Goal: Task Accomplishment & Management: Use online tool/utility

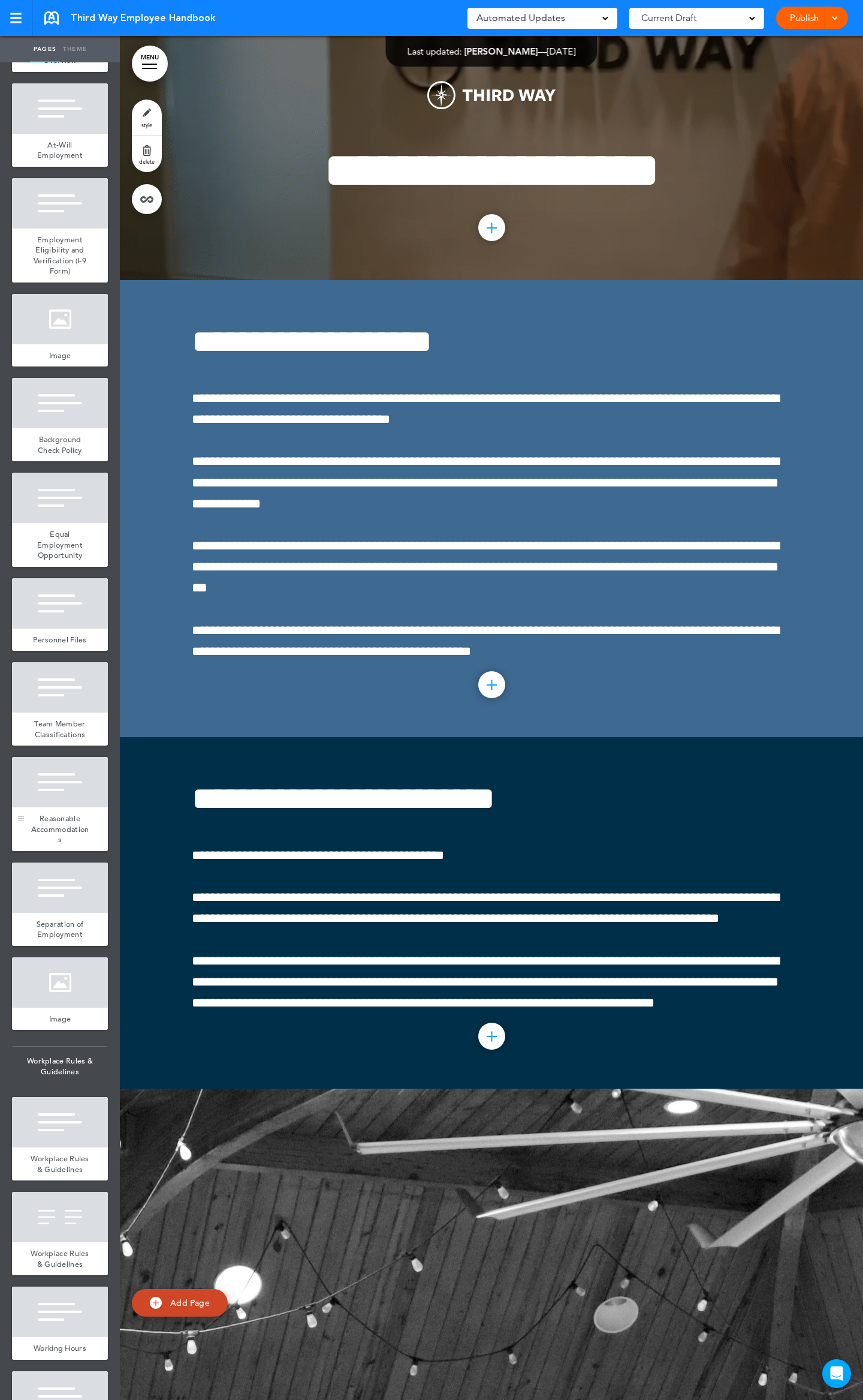
scroll to position [1599, 0]
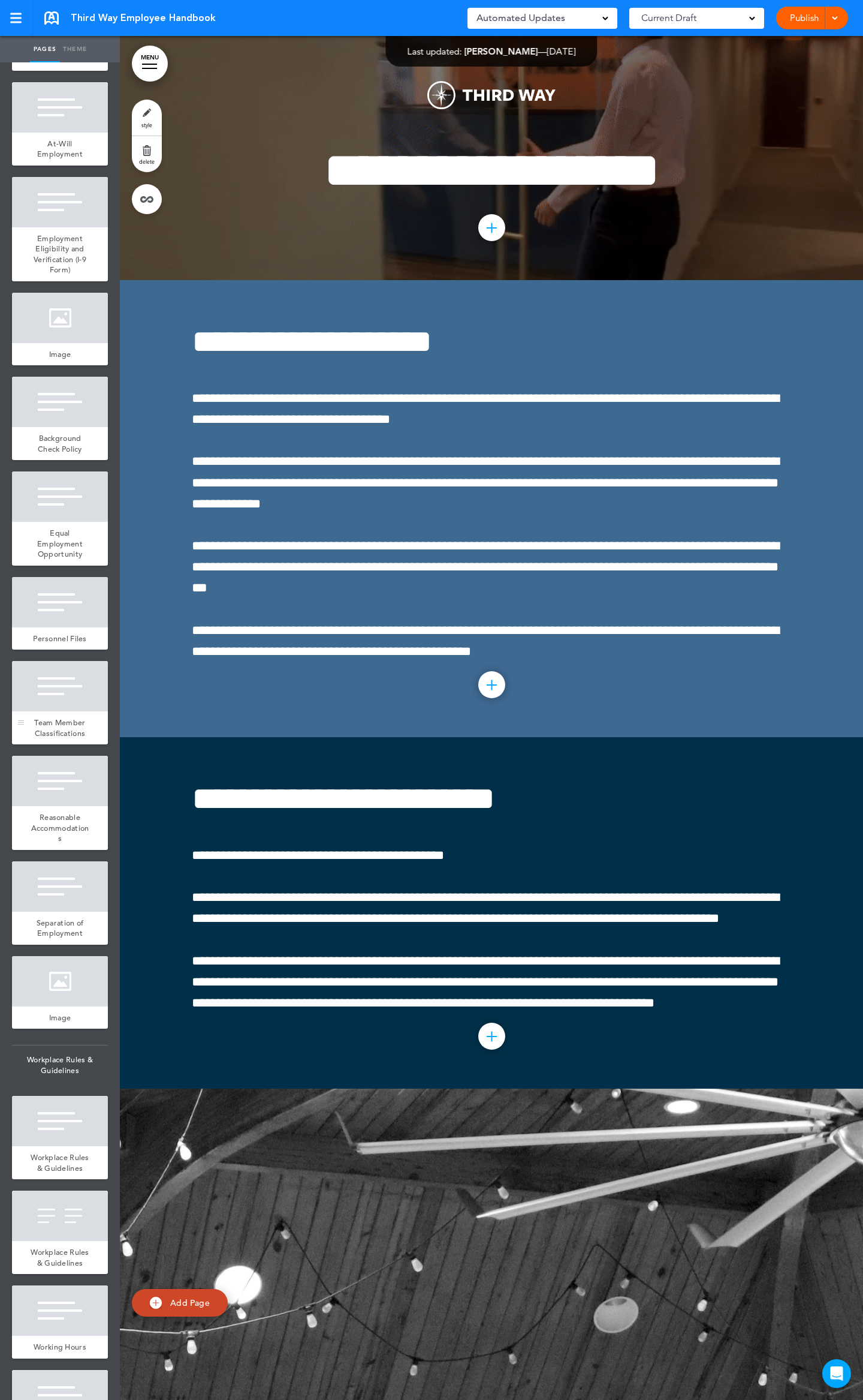
click at [48, 712] on div at bounding box center [59, 686] width 95 height 50
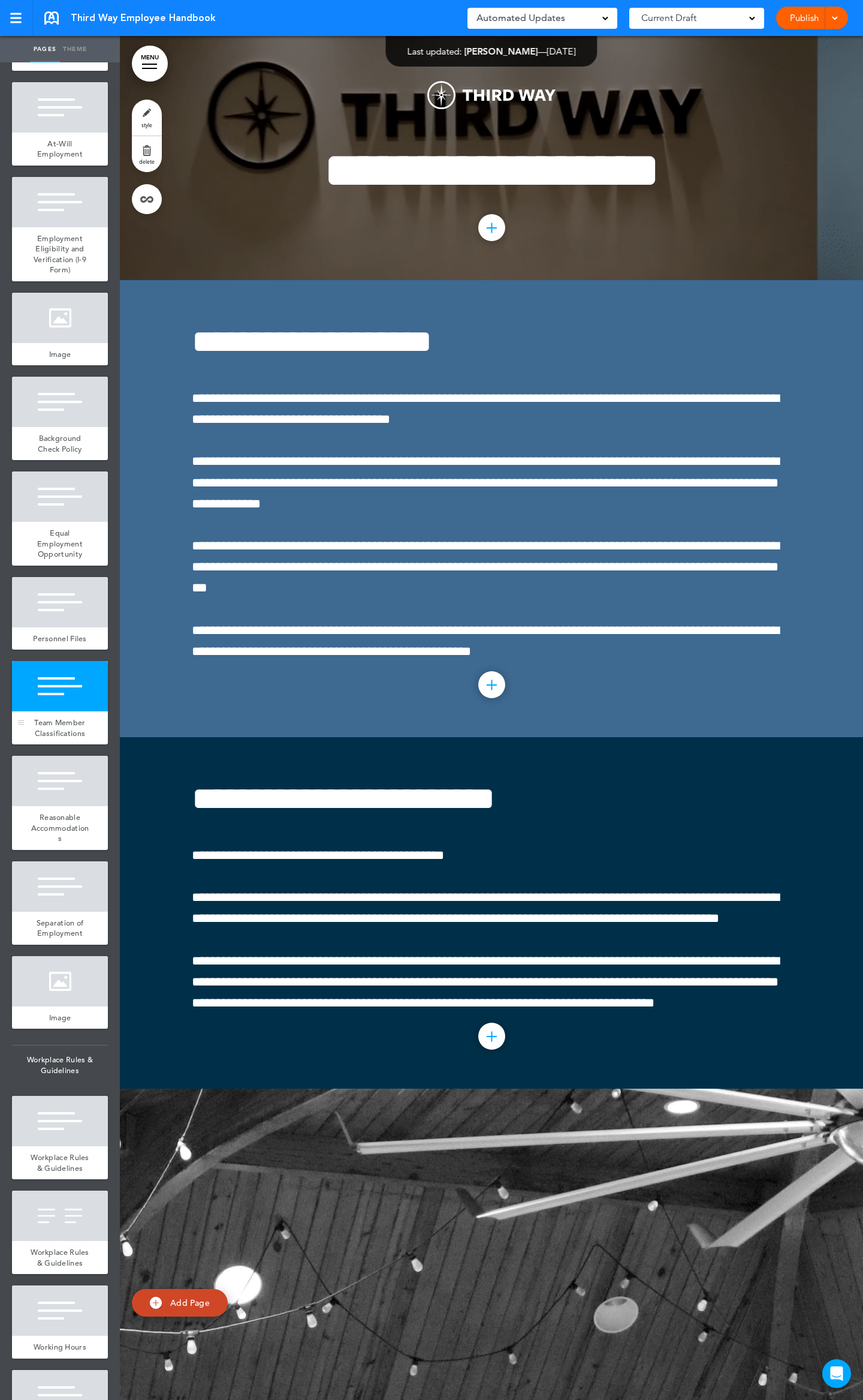
scroll to position [17573, 0]
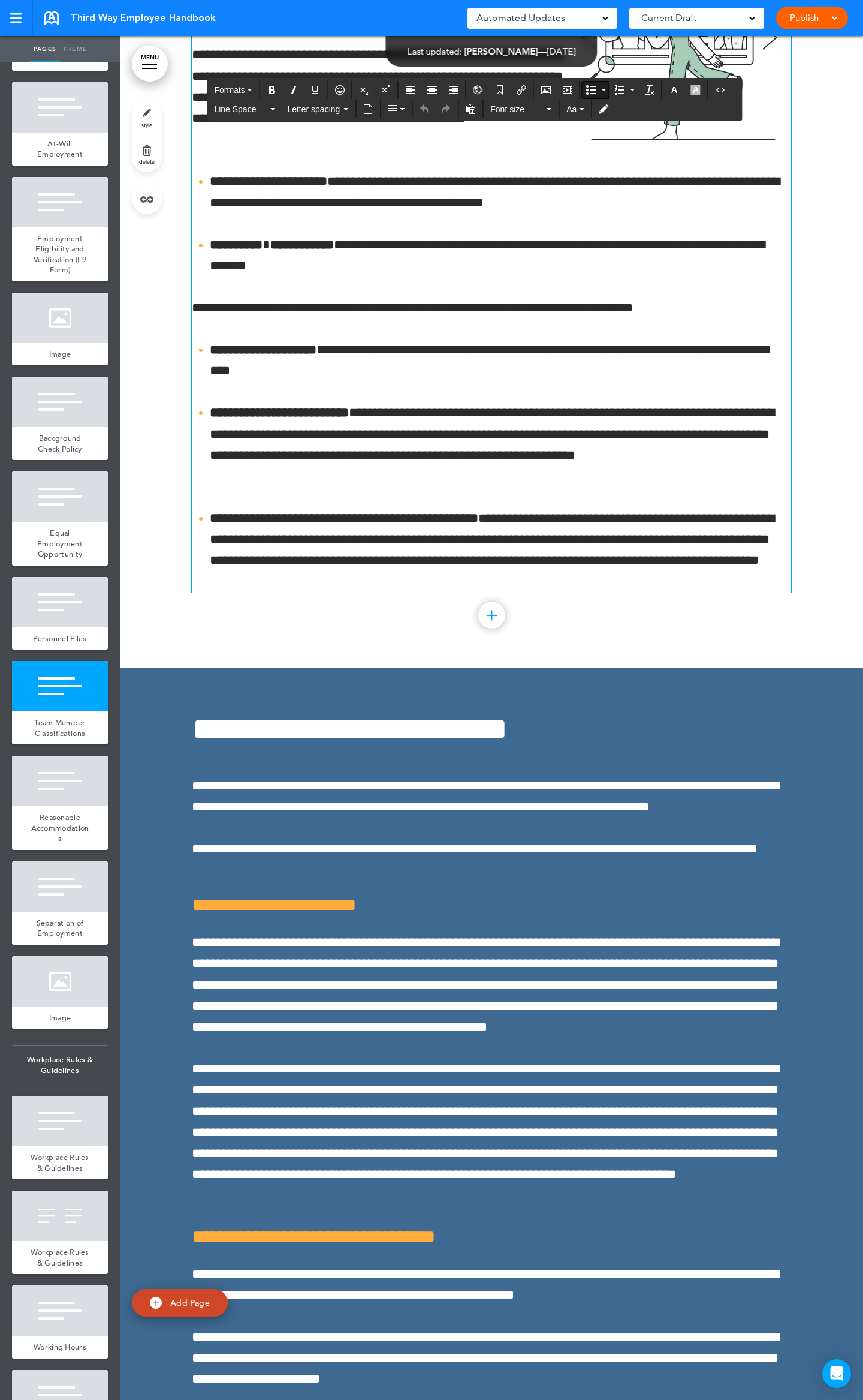
click at [519, 487] on li "**********" at bounding box center [500, 445] width 581 height 85
click at [834, 18] on span at bounding box center [834, 17] width 8 height 8
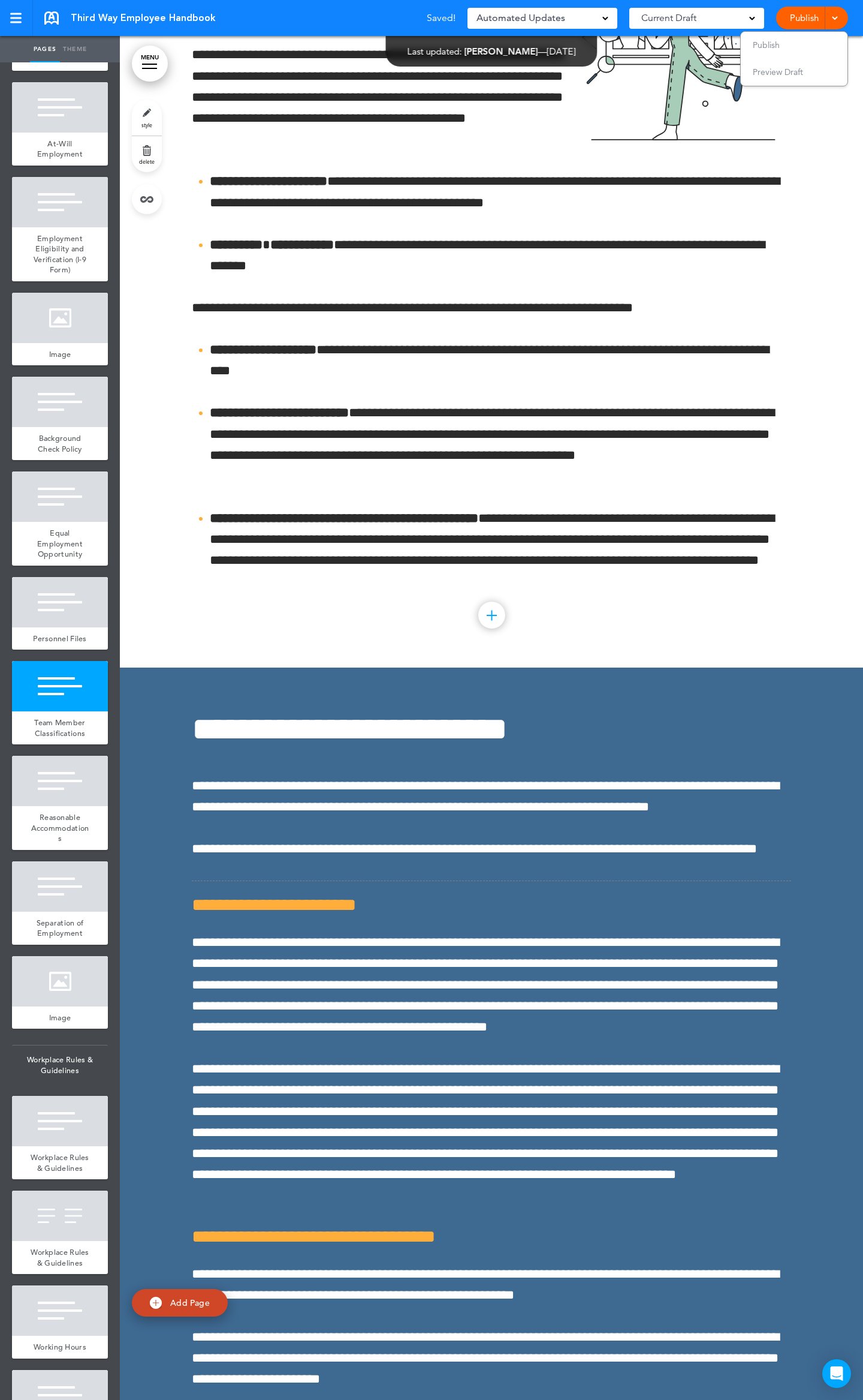
click at [814, 17] on link "Publish" at bounding box center [804, 18] width 37 height 23
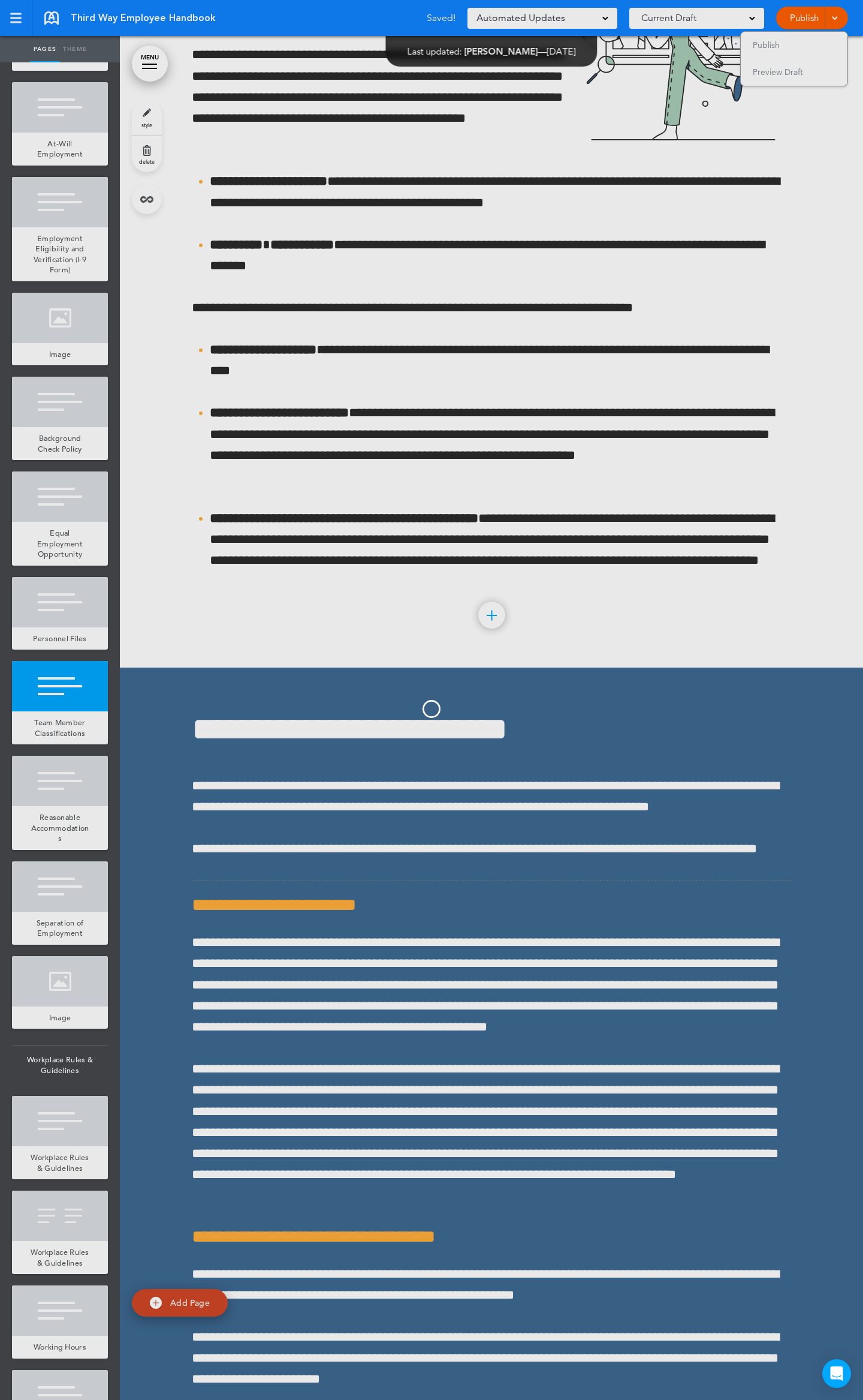
scroll to position [0, 0]
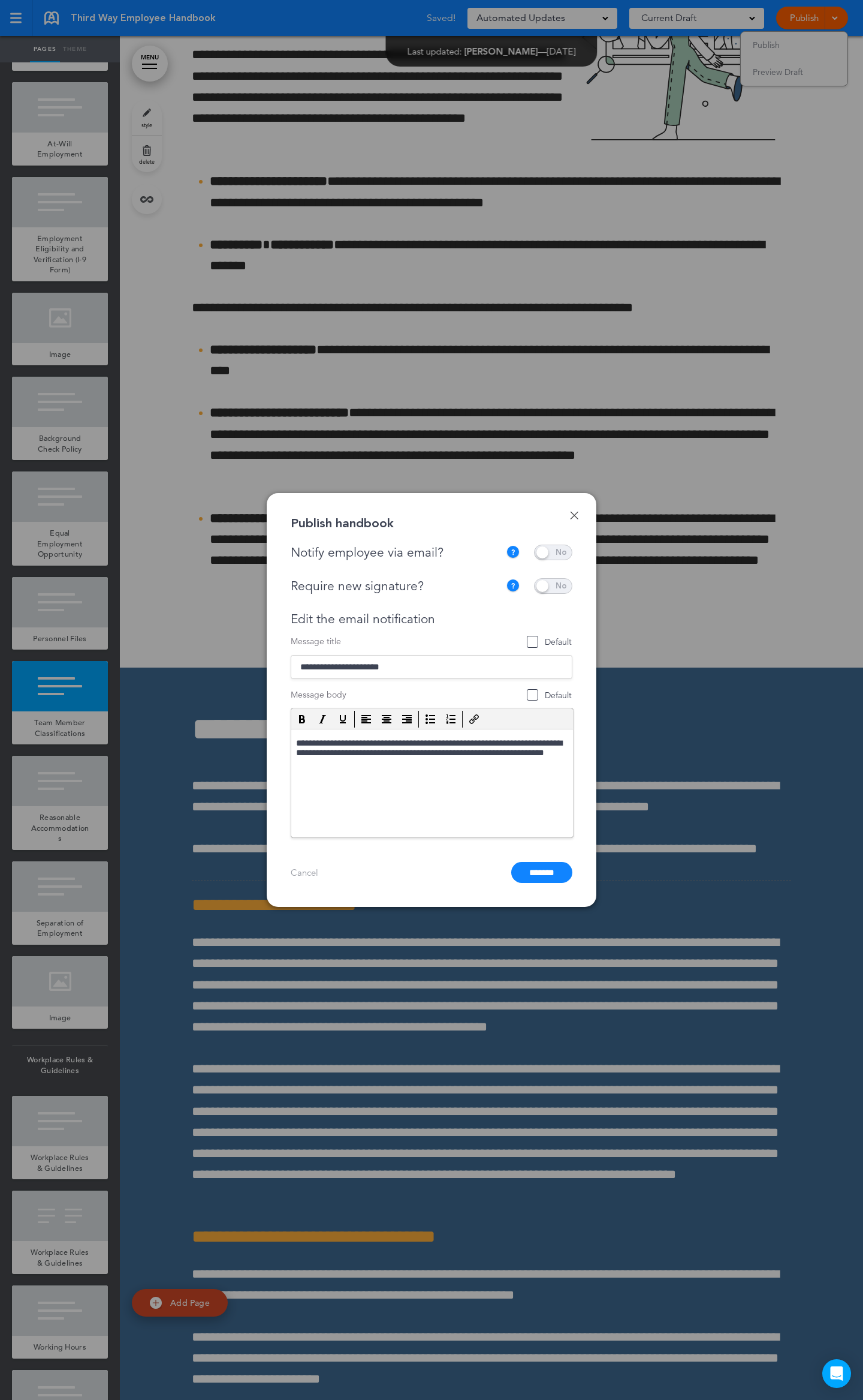
click at [560, 547] on span at bounding box center [552, 552] width 38 height 15
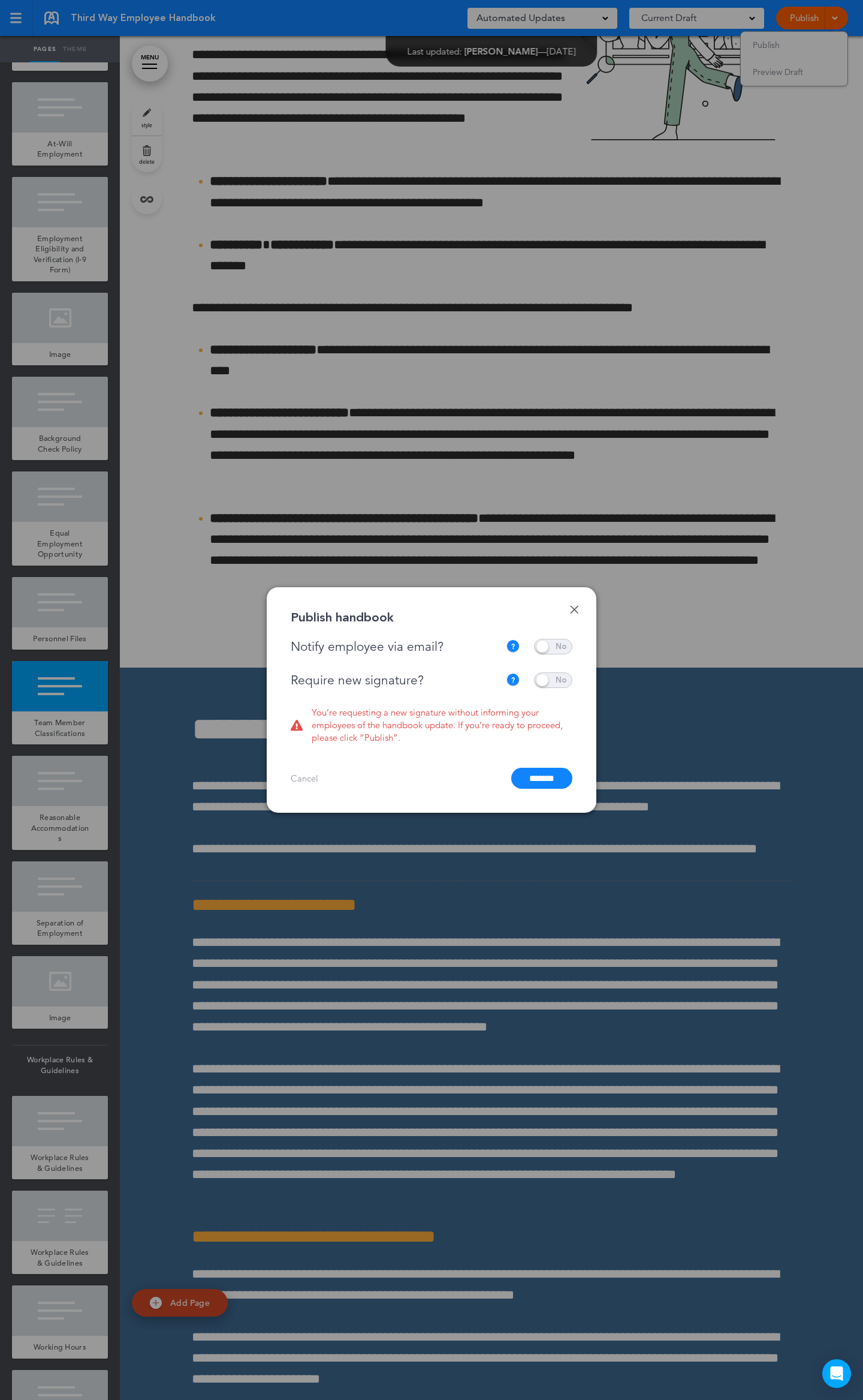
click at [555, 681] on span at bounding box center [552, 679] width 38 height 15
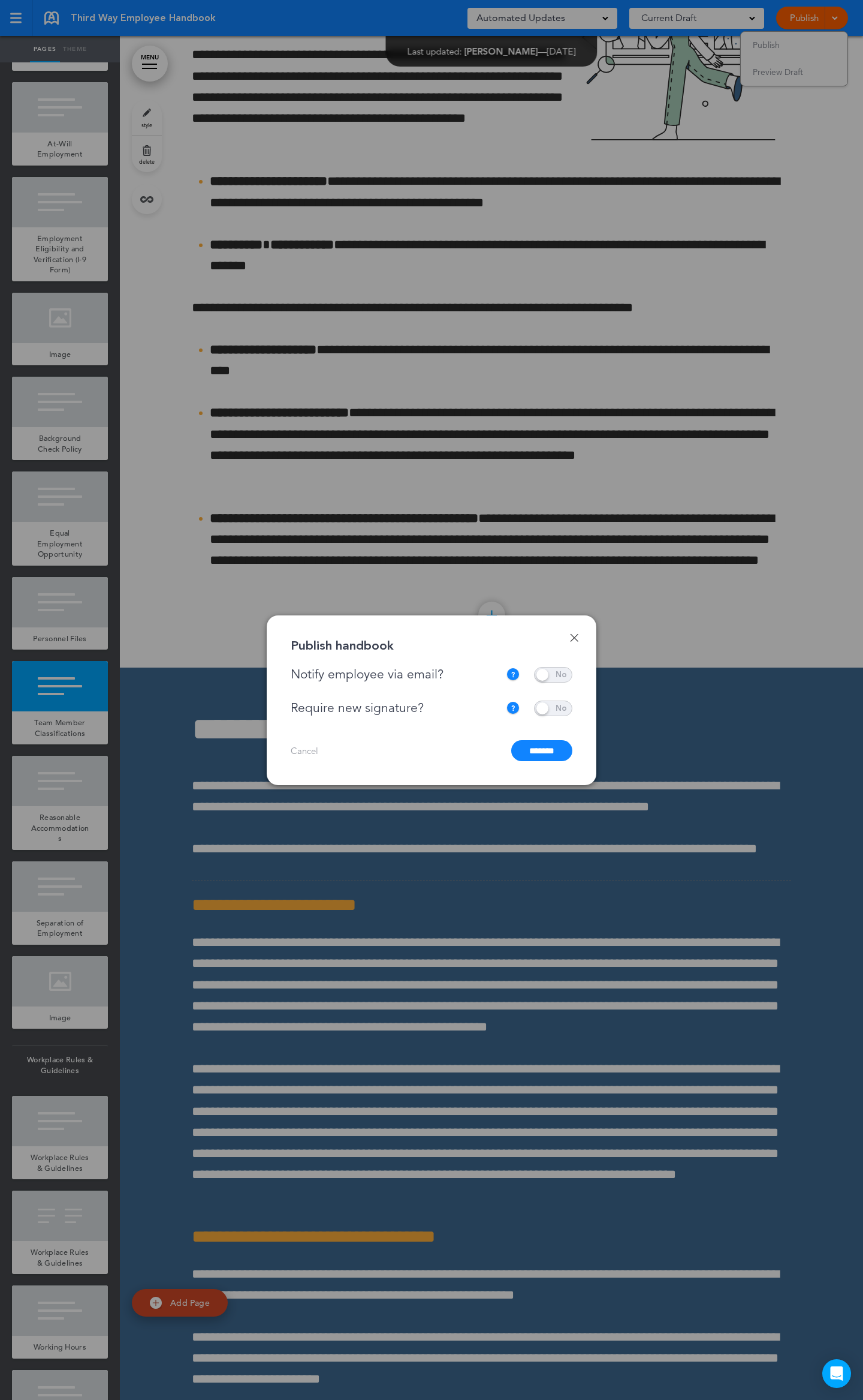
click at [554, 672] on span at bounding box center [552, 674] width 38 height 15
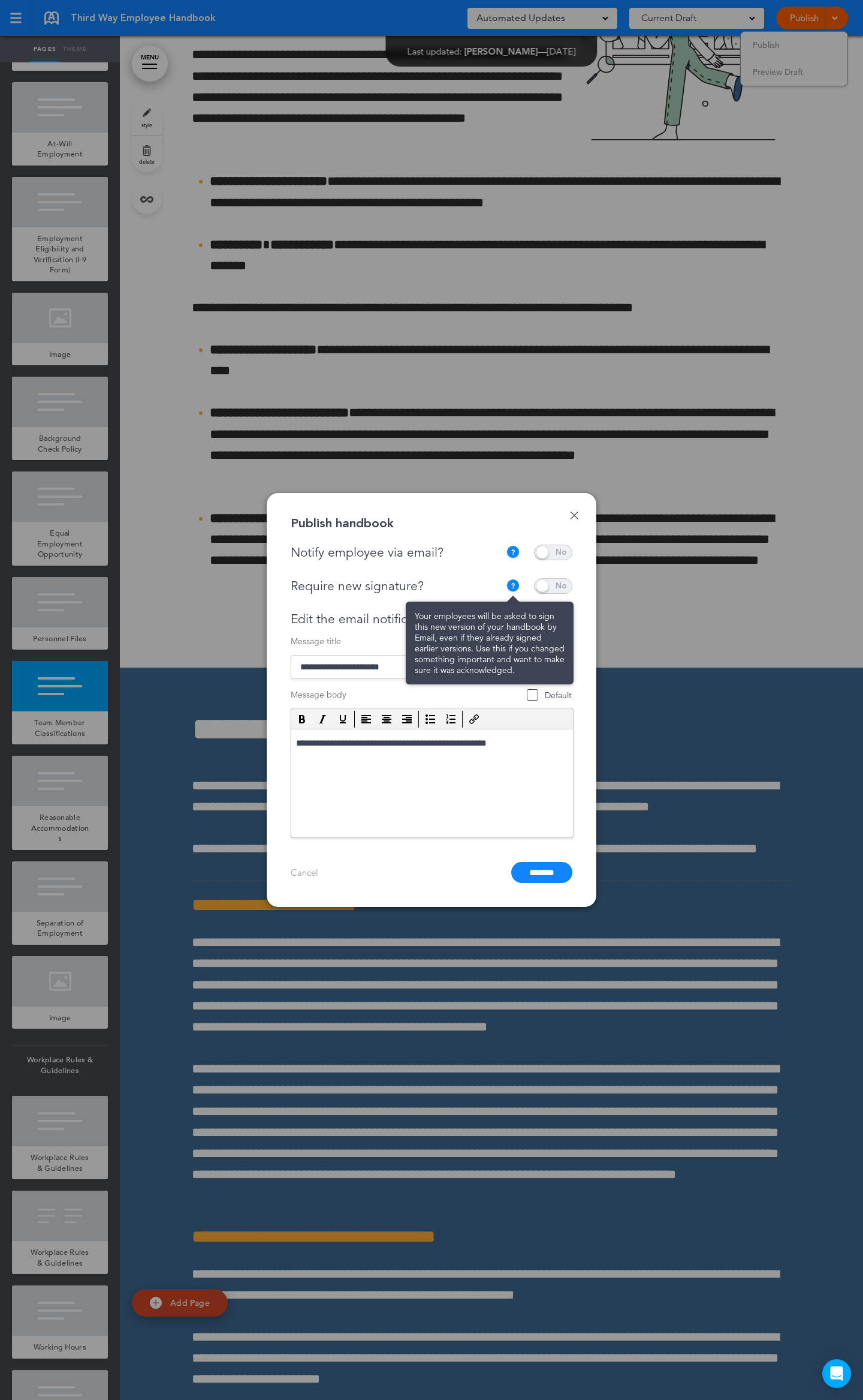
click at [511, 585] on img at bounding box center [513, 586] width 14 height 14
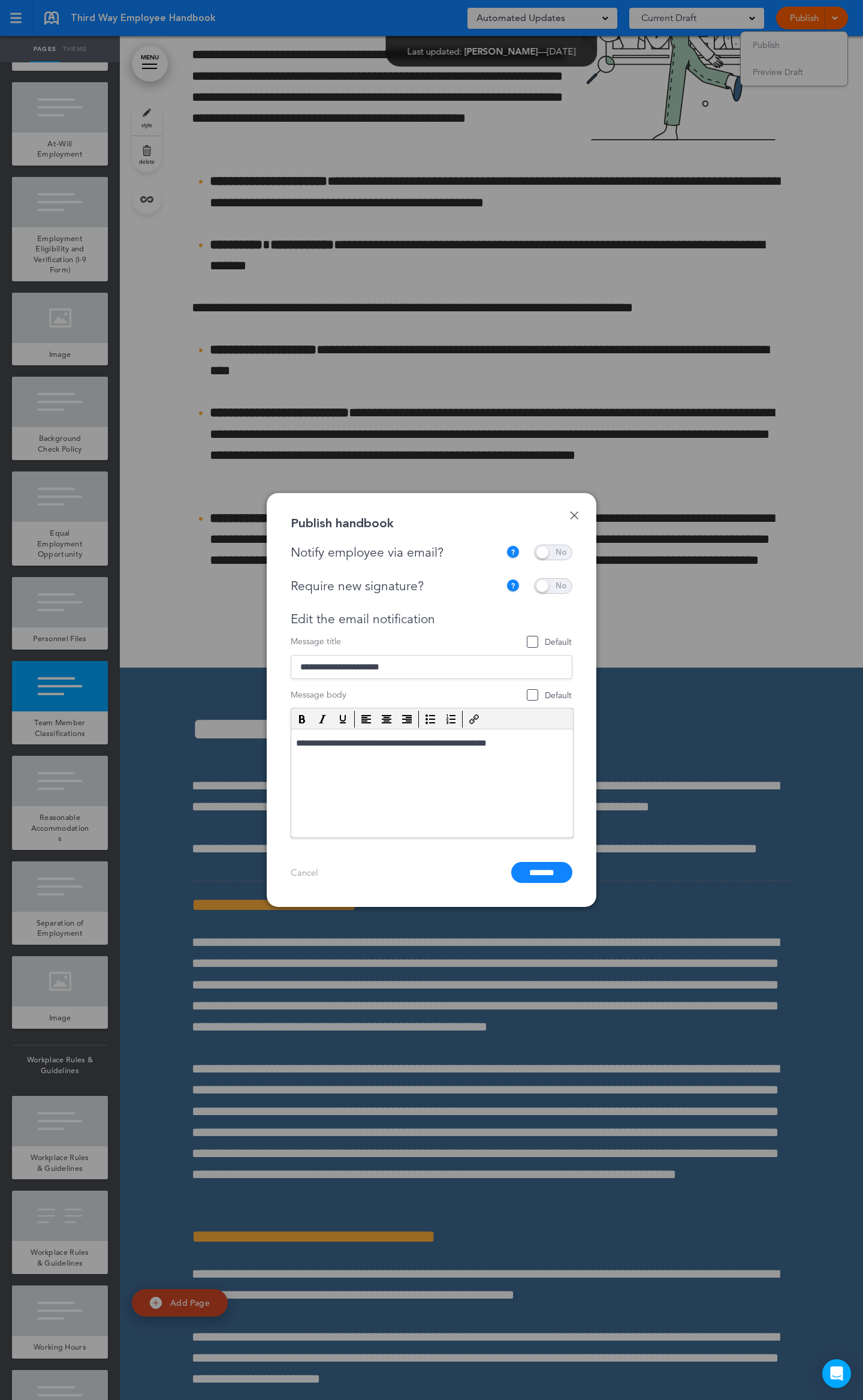
click at [543, 550] on span at bounding box center [552, 552] width 38 height 15
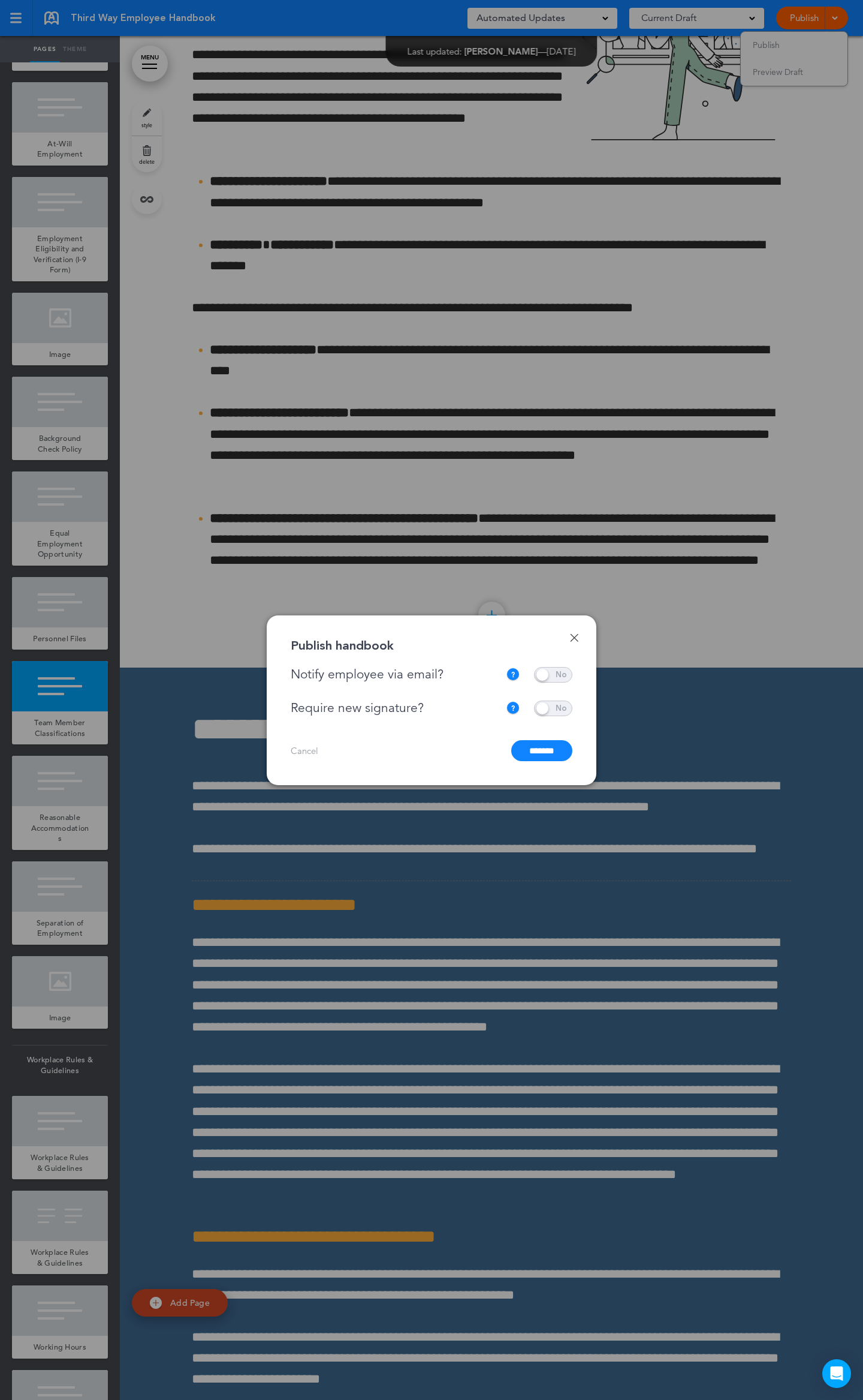
click at [535, 752] on input "*******" at bounding box center [542, 751] width 62 height 21
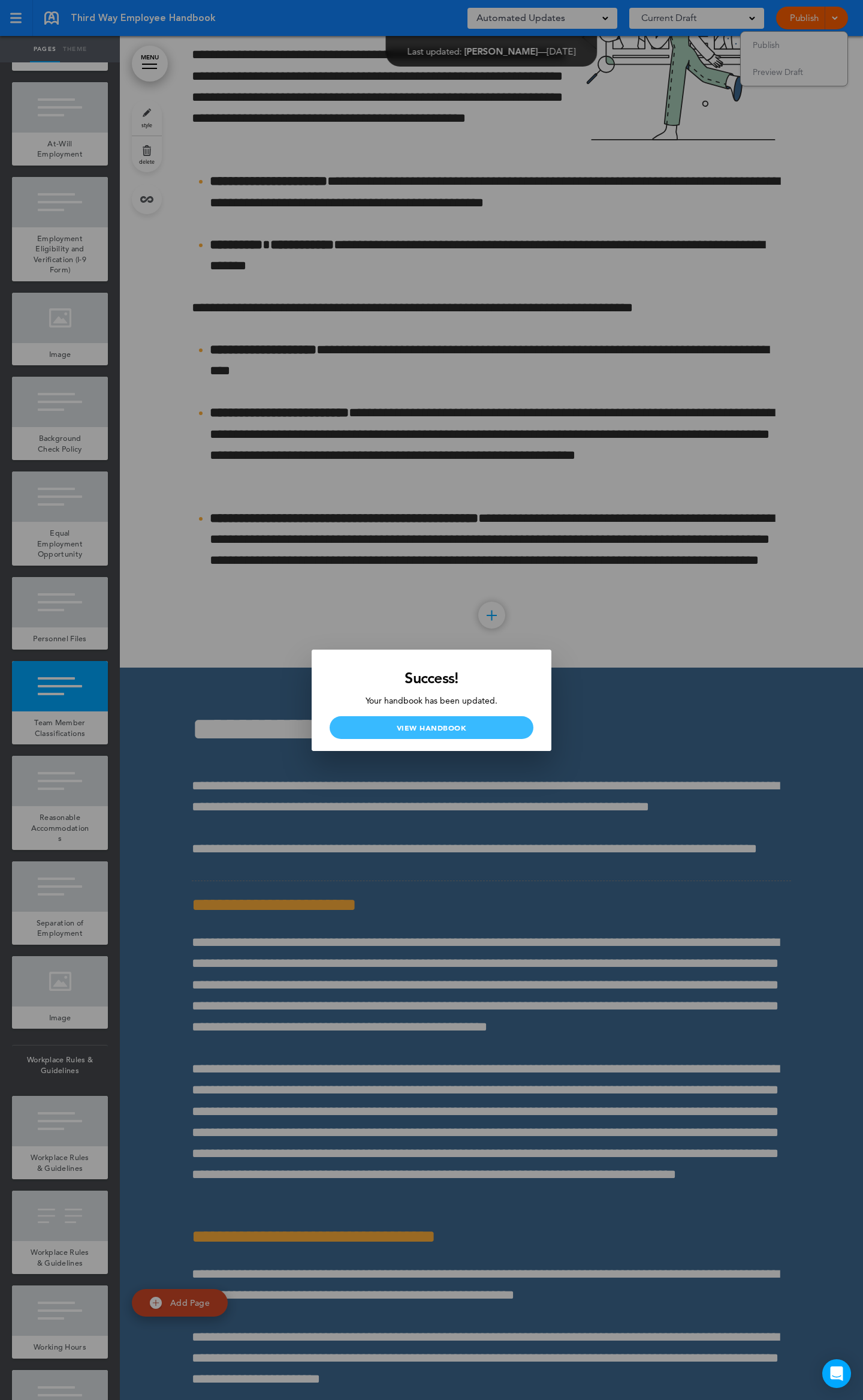
click at [449, 726] on link "View Handbook" at bounding box center [431, 728] width 203 height 23
click at [6, 18] on div at bounding box center [431, 700] width 863 height 1400
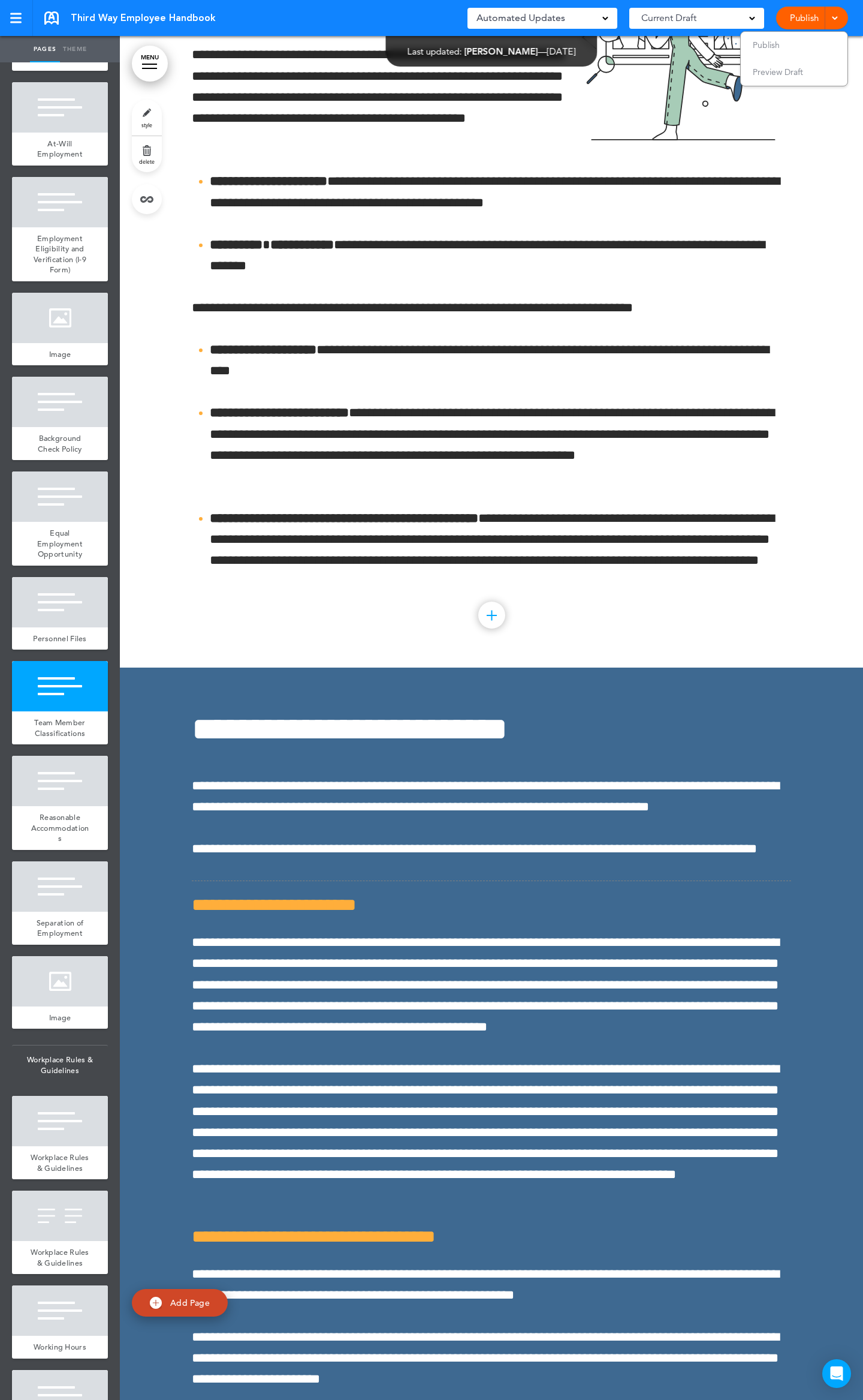
click at [55, 17] on link at bounding box center [52, 18] width 14 height 13
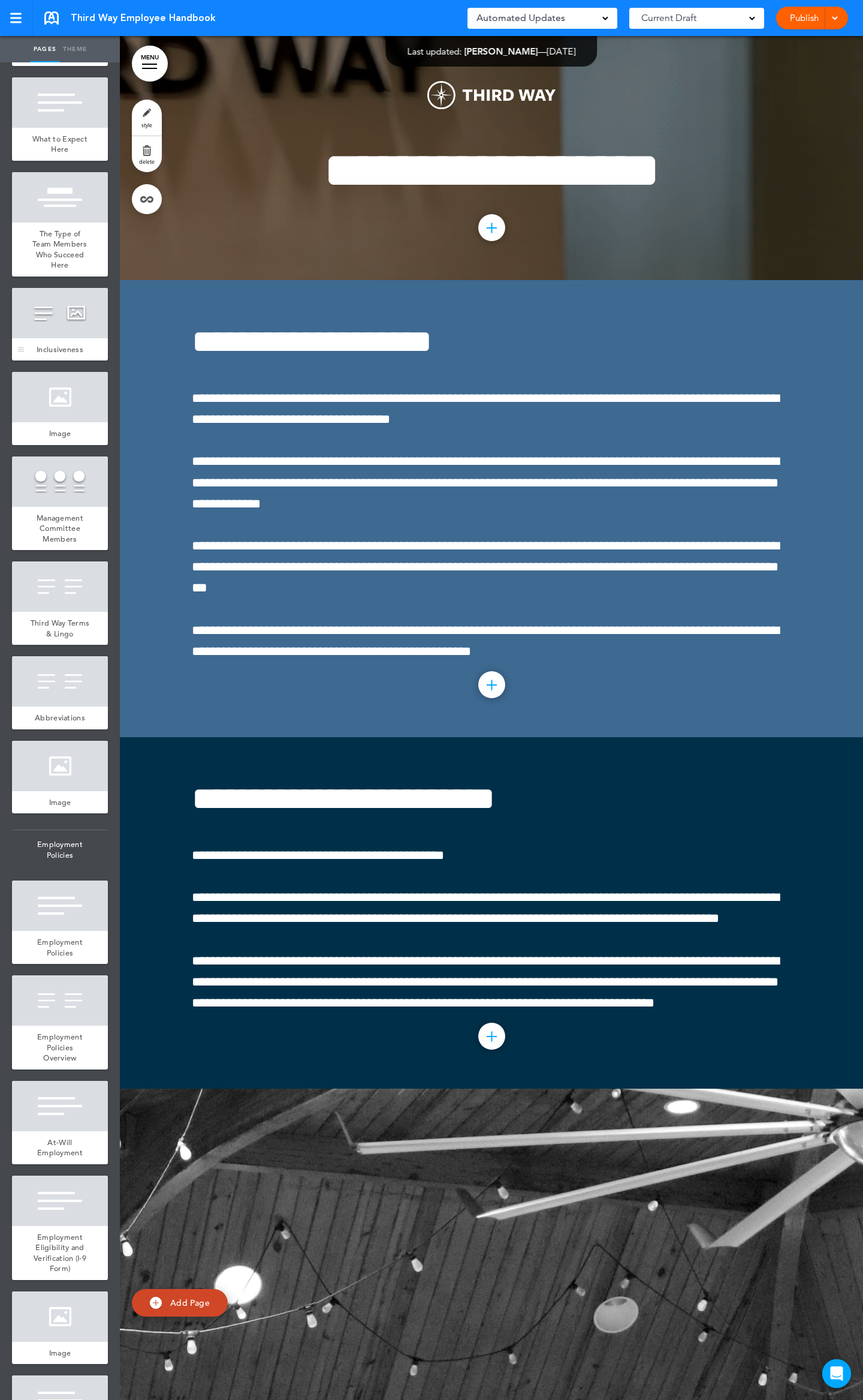
scroll to position [399, 0]
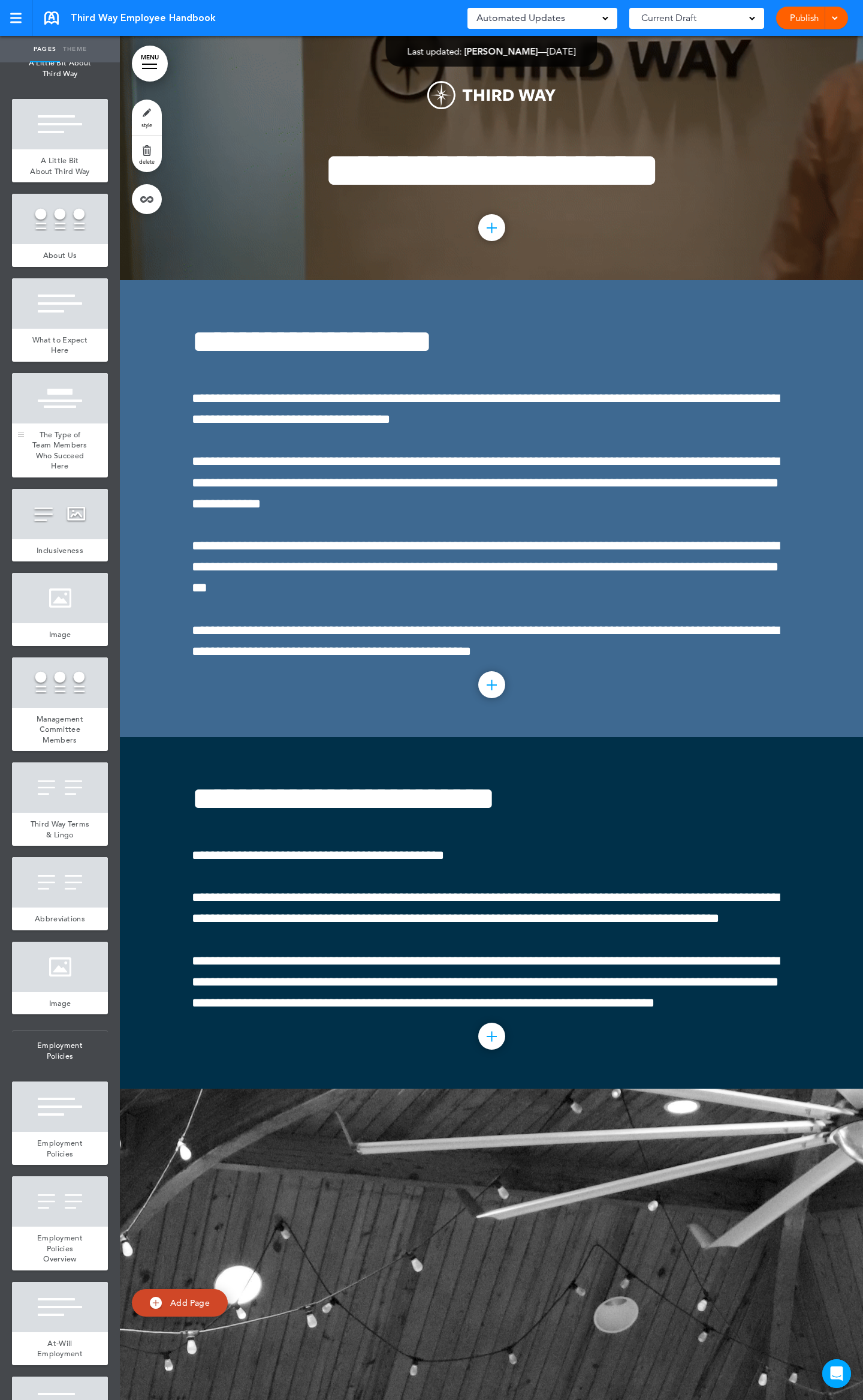
click at [48, 423] on div at bounding box center [59, 398] width 95 height 50
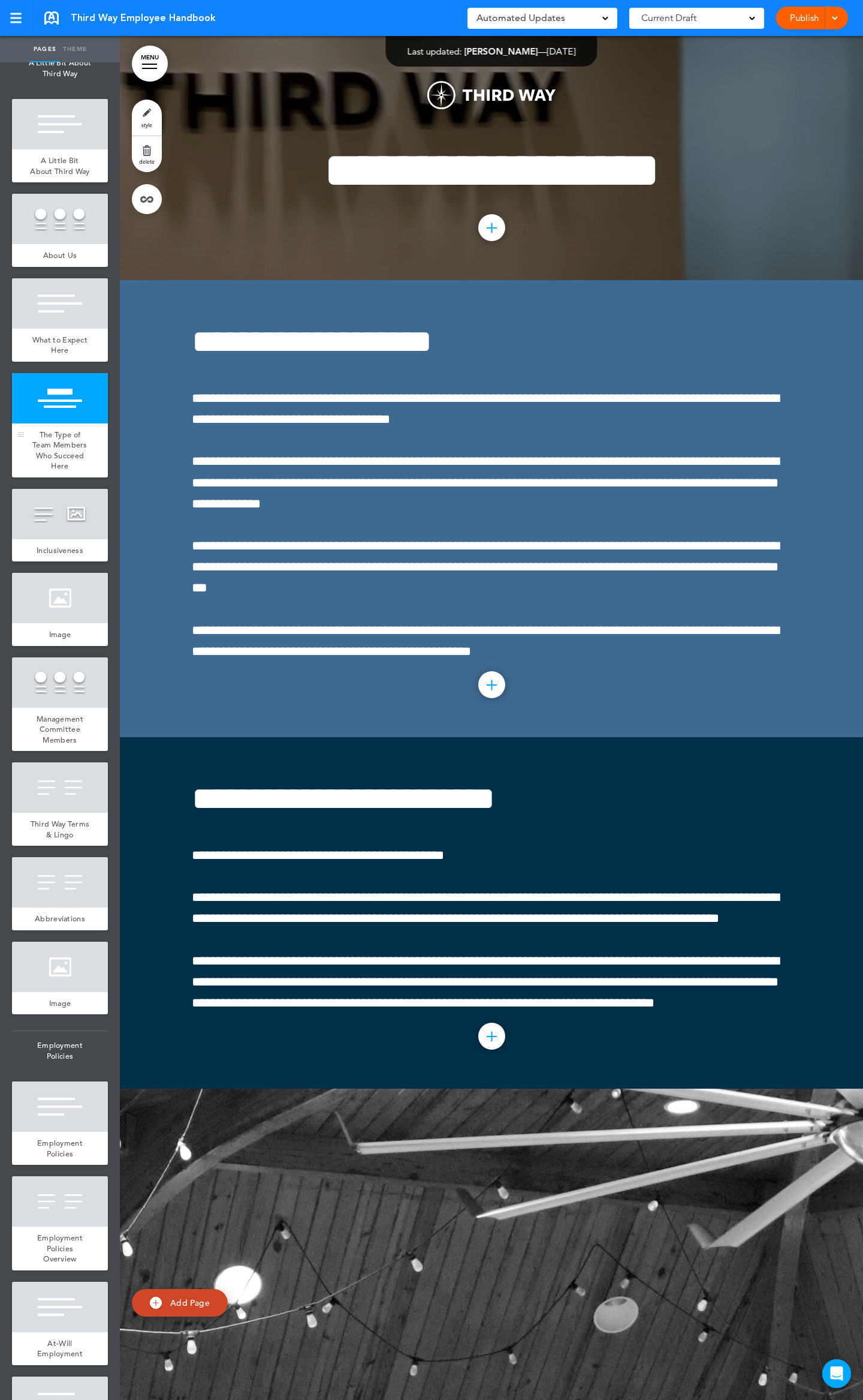
scroll to position [4179, 0]
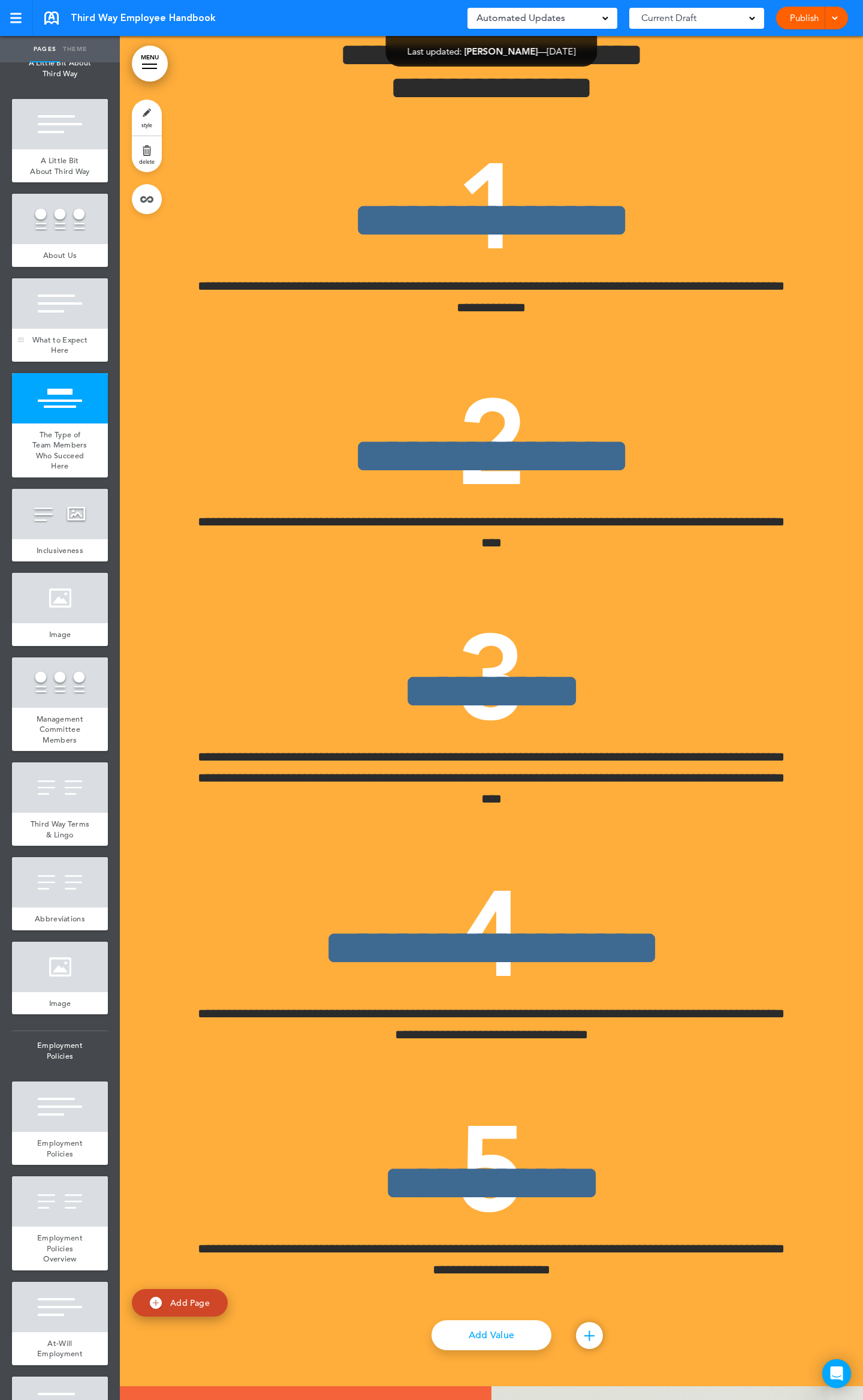
click at [48, 329] on div at bounding box center [59, 304] width 95 height 50
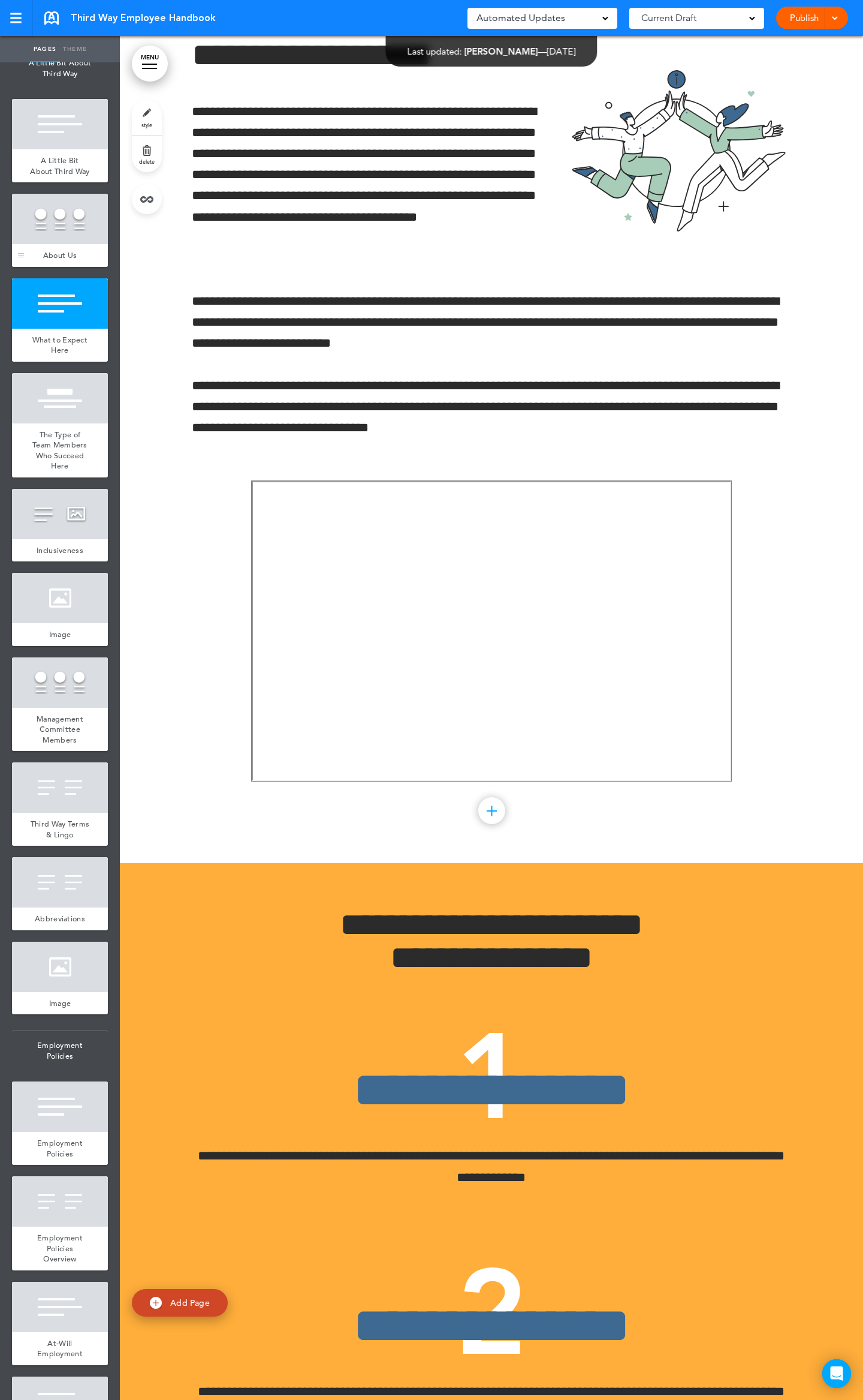
click at [46, 244] on div at bounding box center [59, 219] width 95 height 50
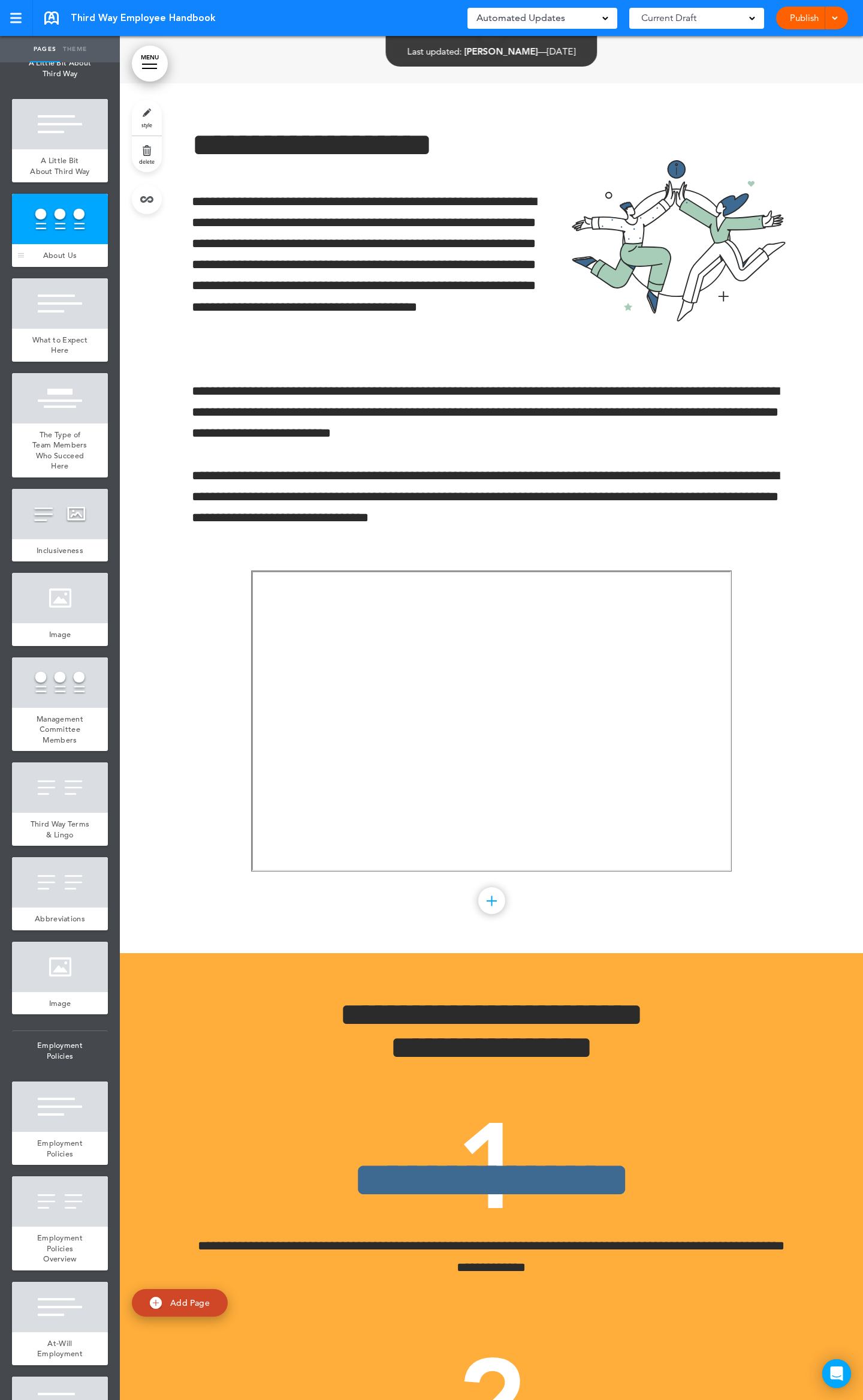
scroll to position [2689, 0]
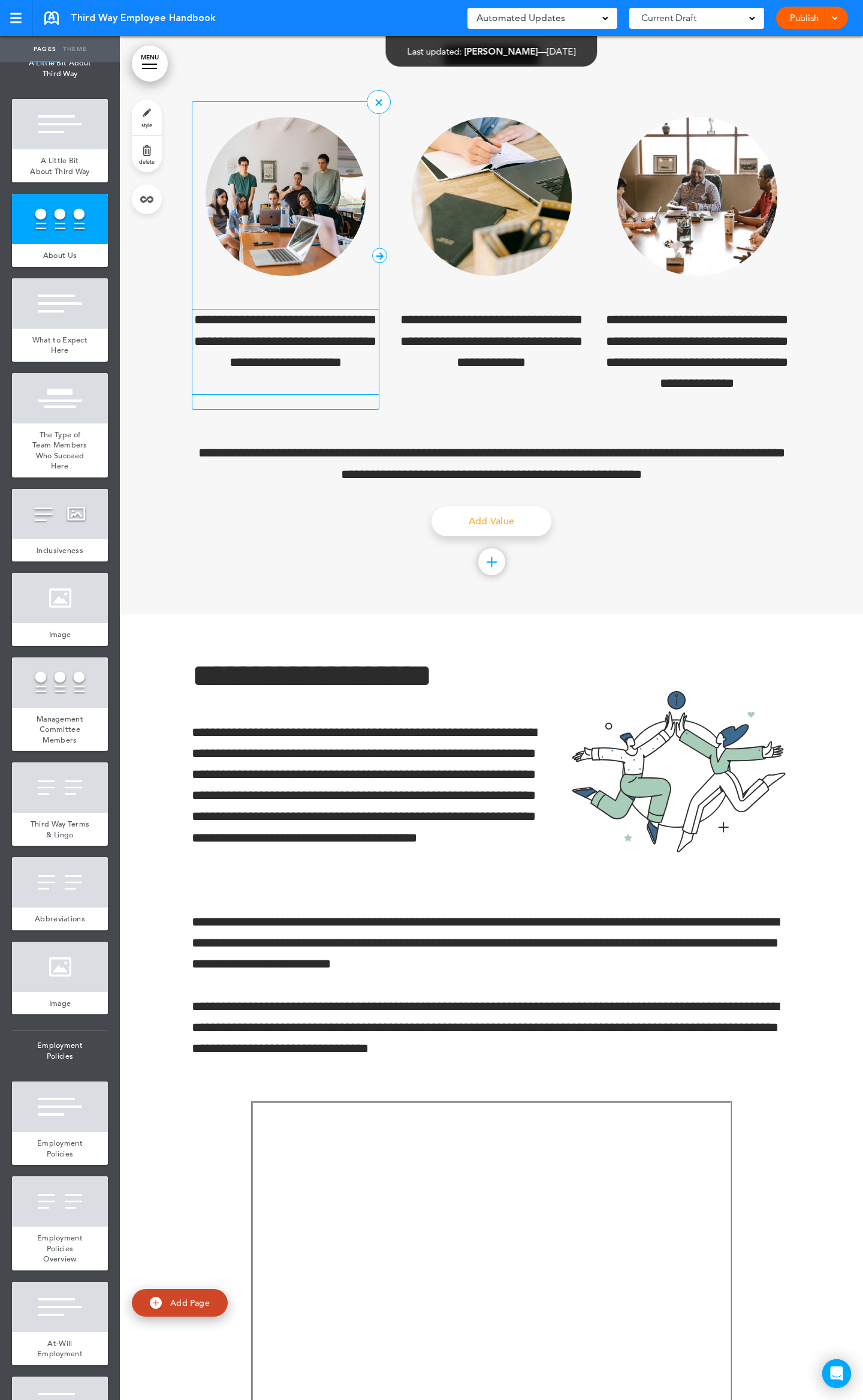
click at [283, 388] on p "**********" at bounding box center [286, 352] width 187 height 85
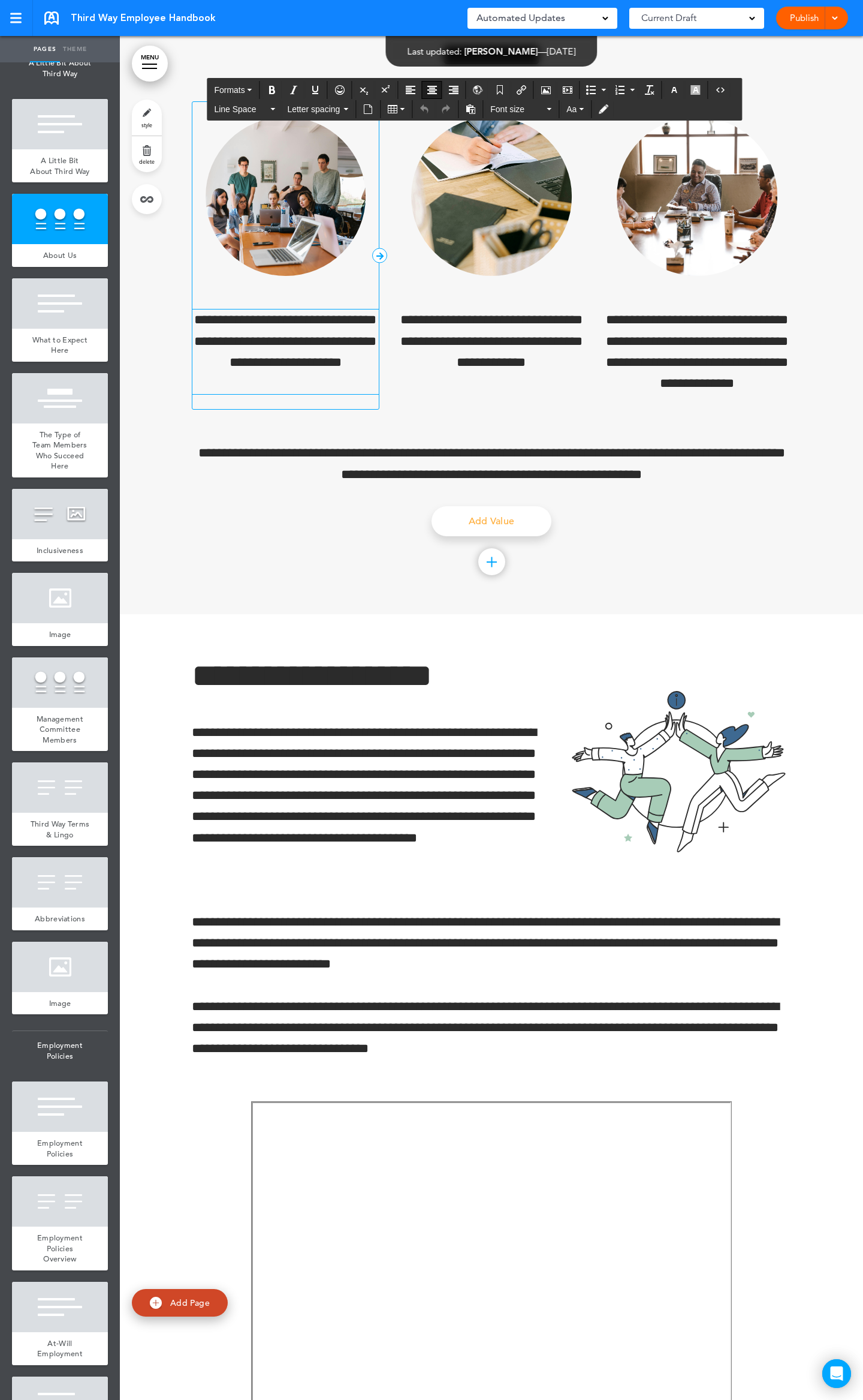
click at [300, 381] on p "**********" at bounding box center [286, 352] width 187 height 85
click at [273, 576] on div "**********" at bounding box center [492, 298] width 600 height 609
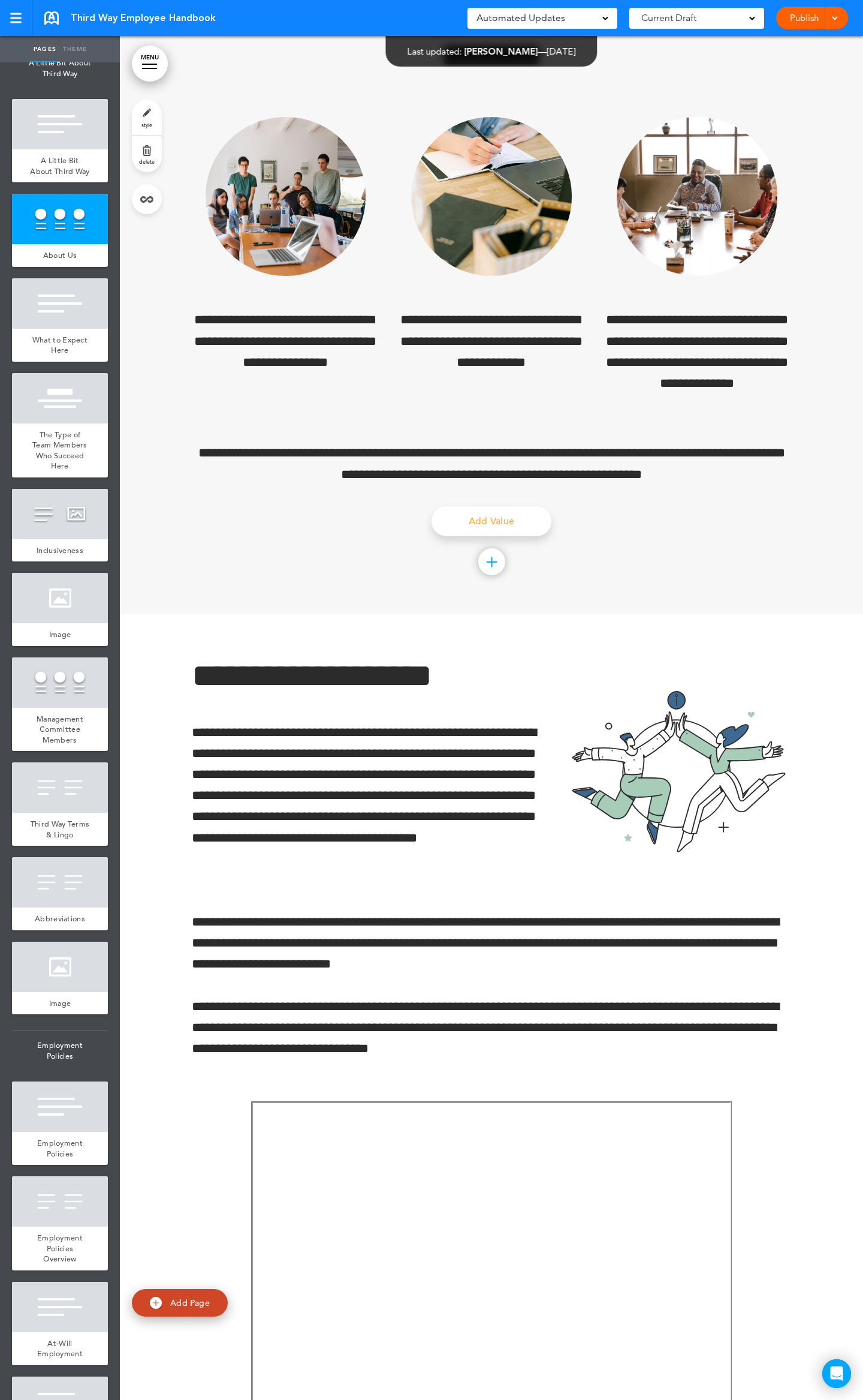
click at [797, 17] on link "Publish" at bounding box center [804, 18] width 37 height 23
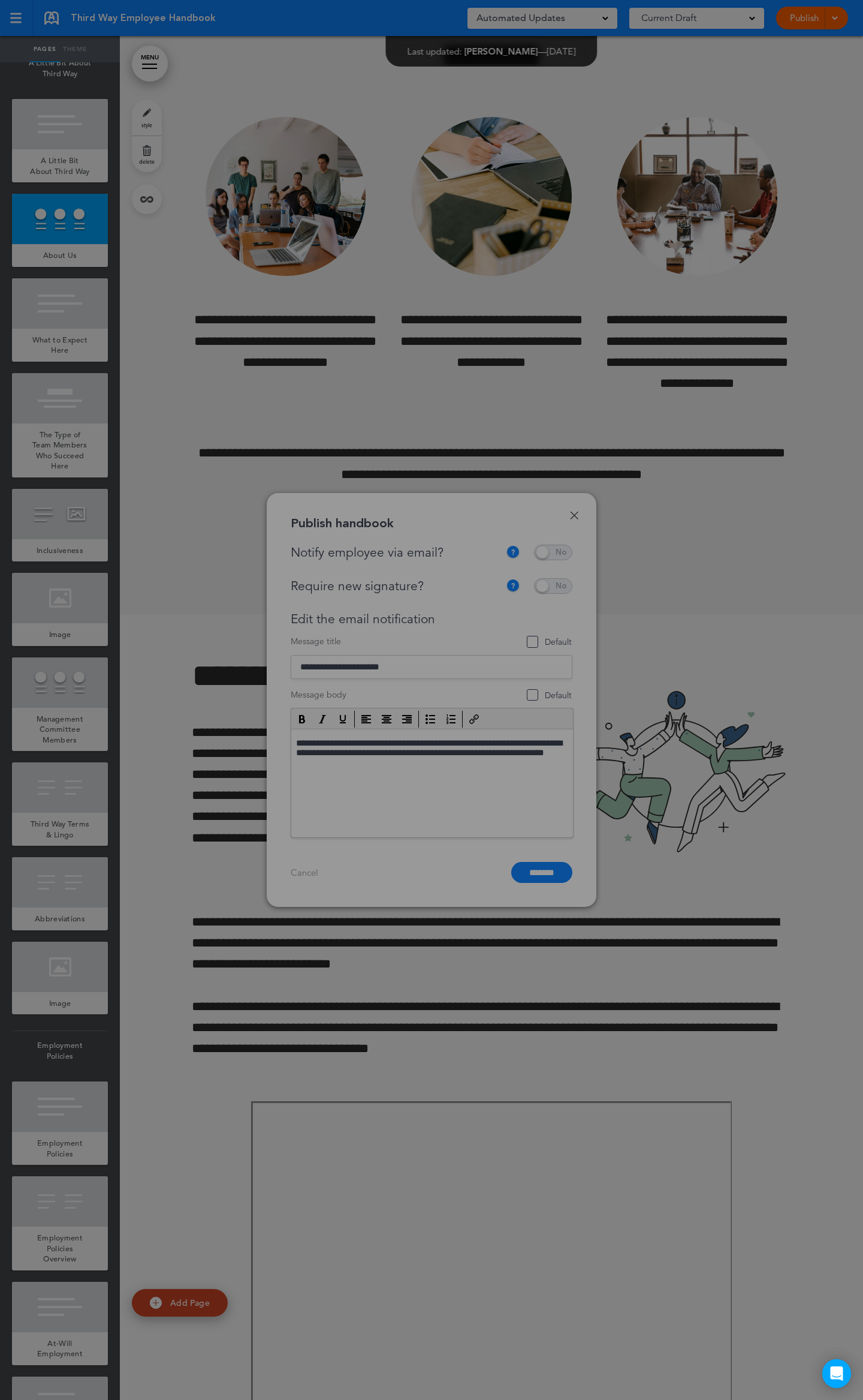
scroll to position [0, 0]
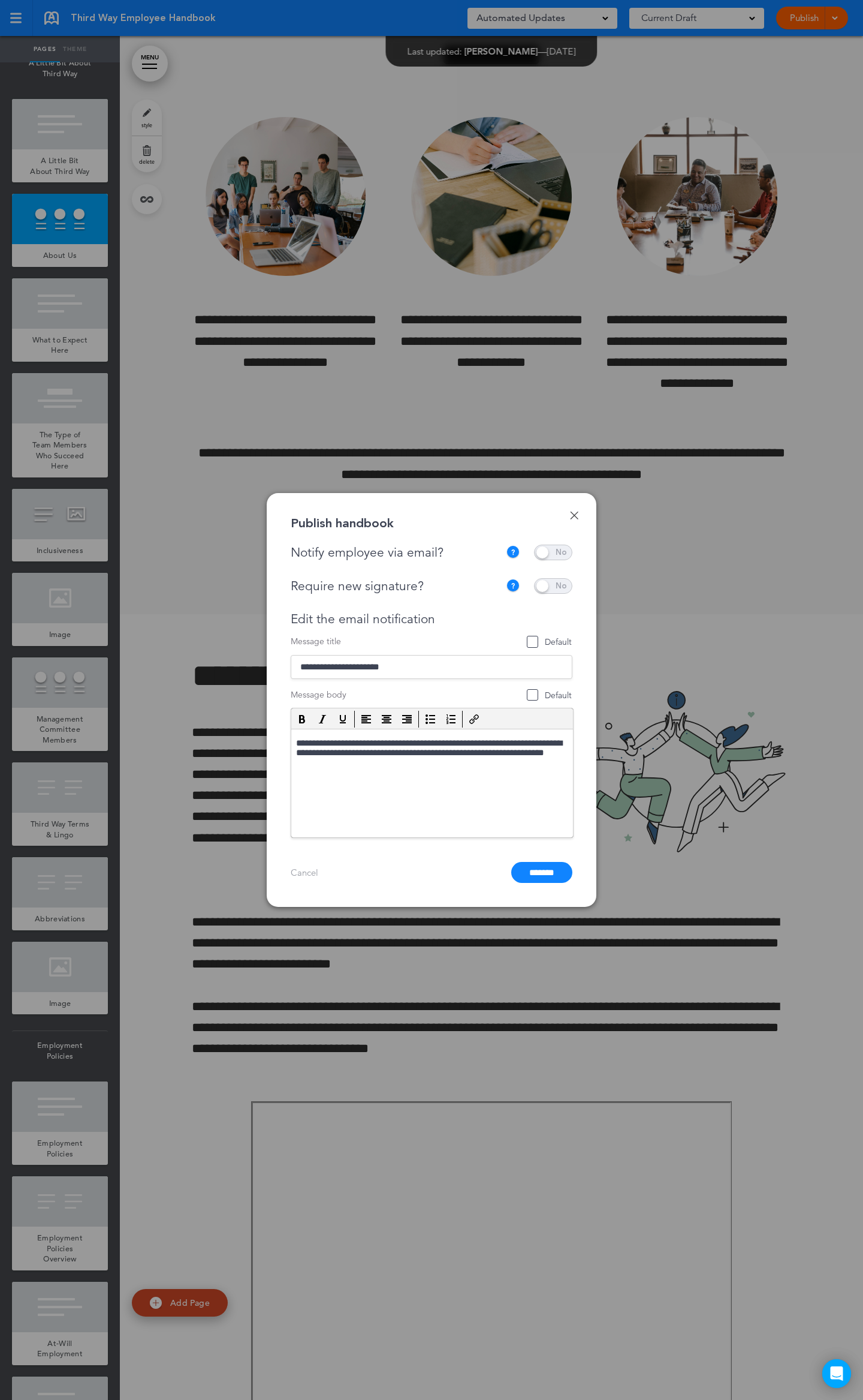
click at [552, 553] on span at bounding box center [552, 552] width 38 height 15
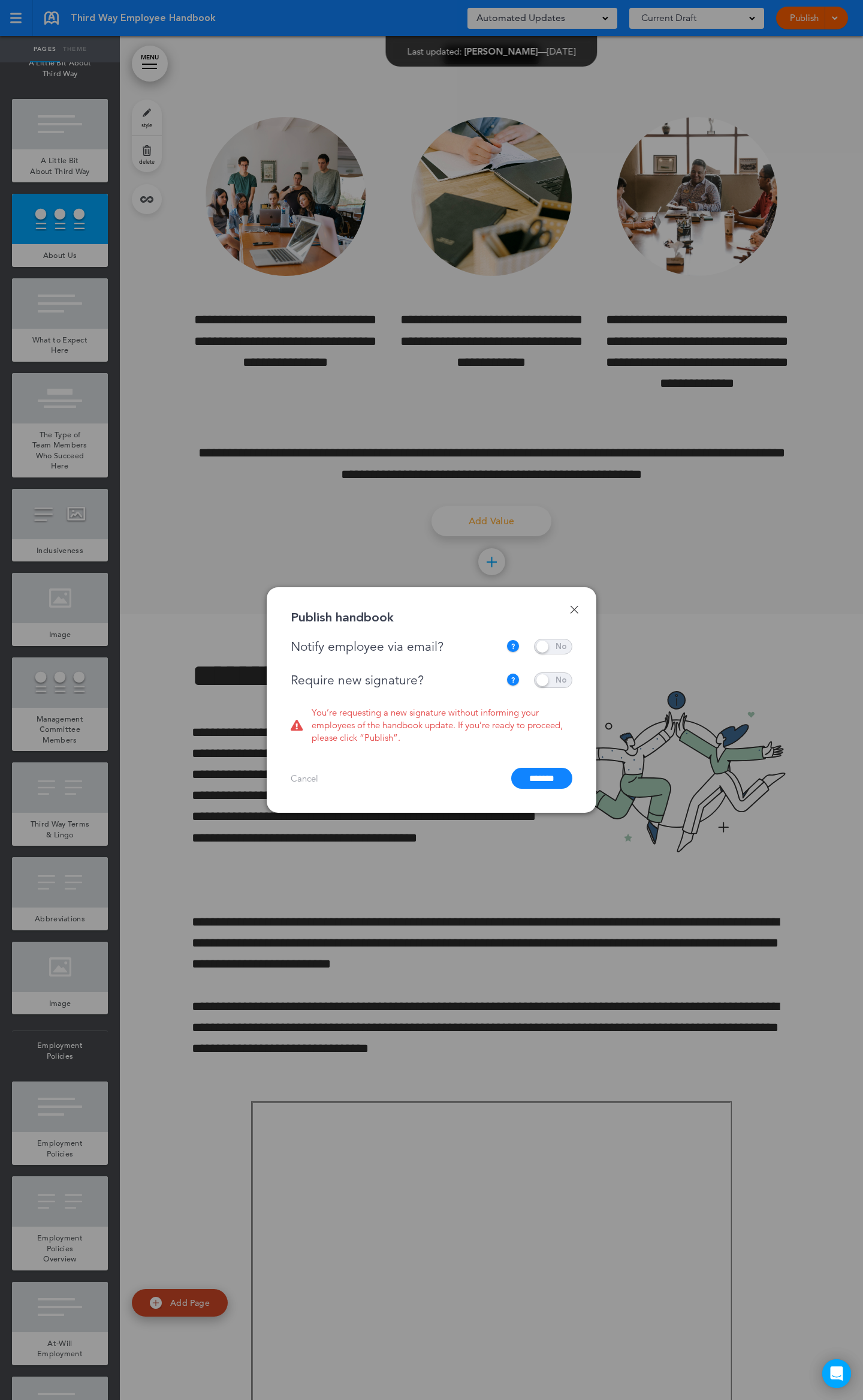
click at [556, 672] on span at bounding box center [552, 679] width 38 height 15
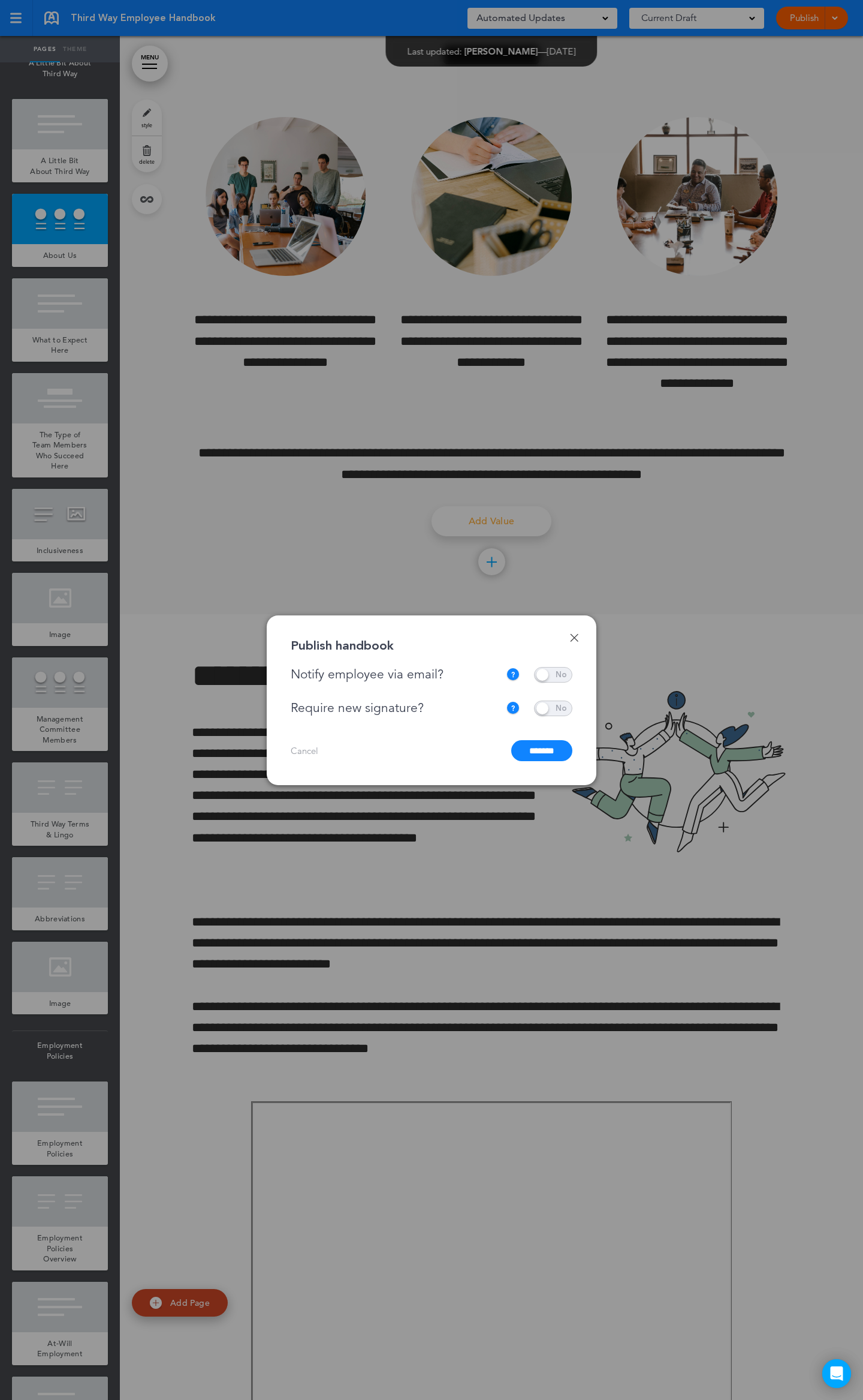
click at [537, 751] on input "*******" at bounding box center [542, 751] width 62 height 21
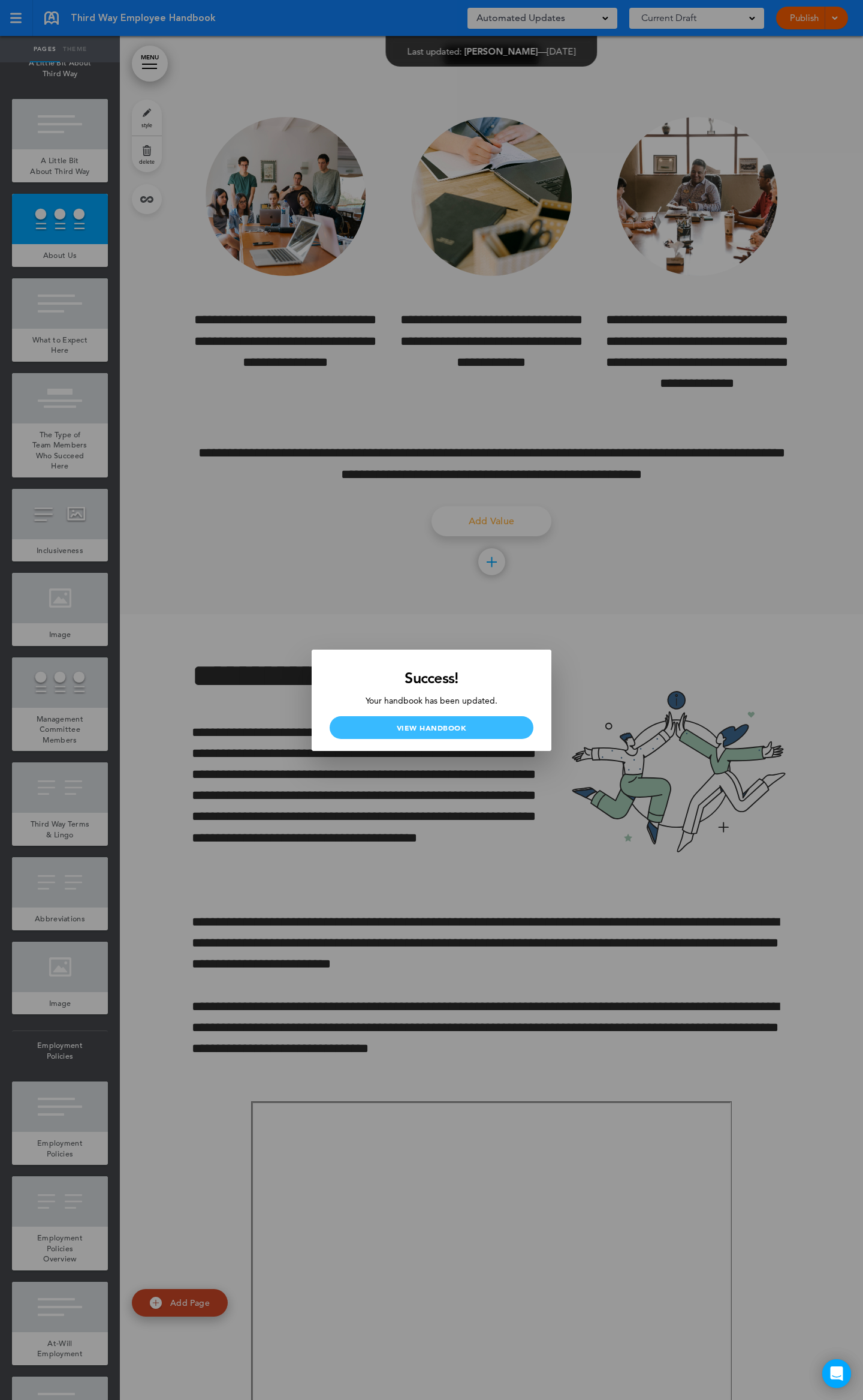
click at [447, 728] on link "View Handbook" at bounding box center [431, 728] width 203 height 23
